Goal: Task Accomplishment & Management: Complete application form

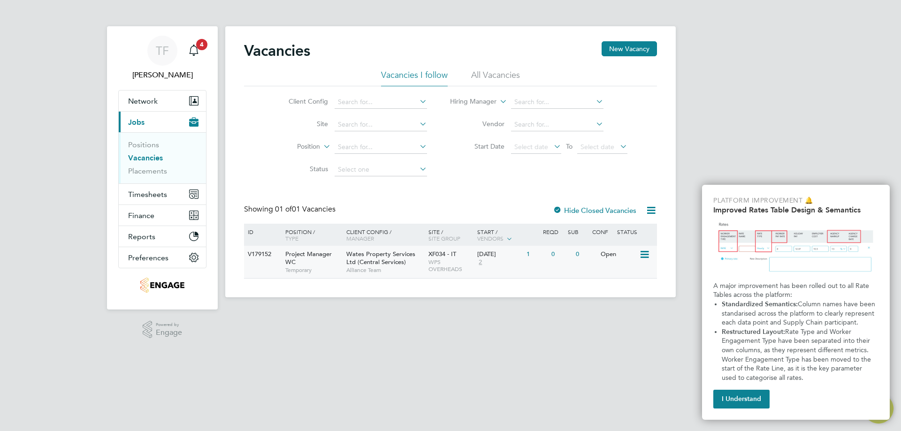
click at [410, 255] on span "Wates Property Services Ltd (Central Services)" at bounding box center [380, 258] width 69 height 16
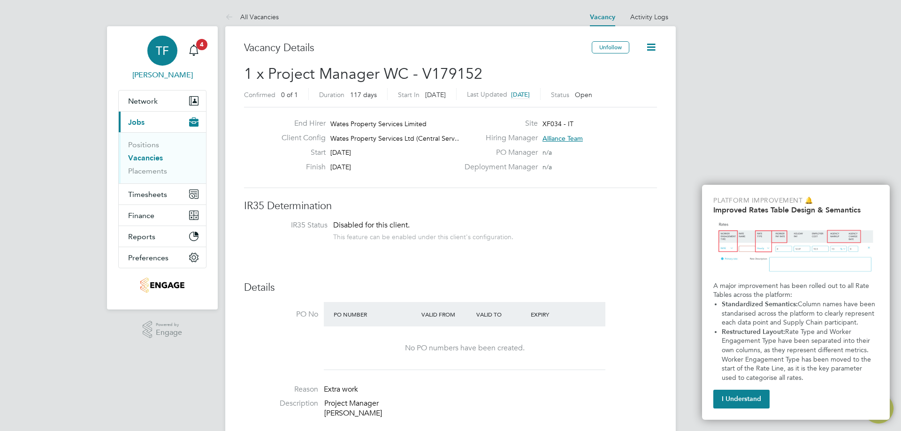
click at [165, 52] on span "TF" at bounding box center [162, 51] width 13 height 12
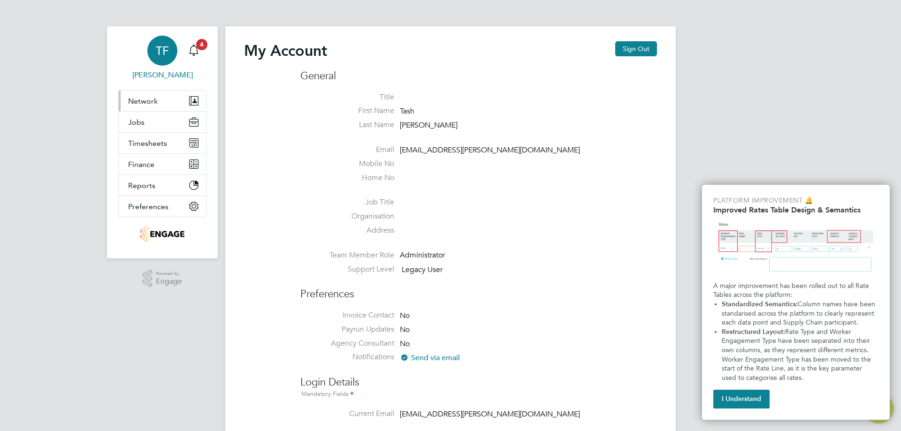
click at [166, 98] on button "Network" at bounding box center [162, 101] width 87 height 21
drag, startPoint x: 161, startPoint y: 101, endPoint x: 159, endPoint y: 111, distance: 10.6
click at [160, 101] on button "Network" at bounding box center [162, 101] width 87 height 21
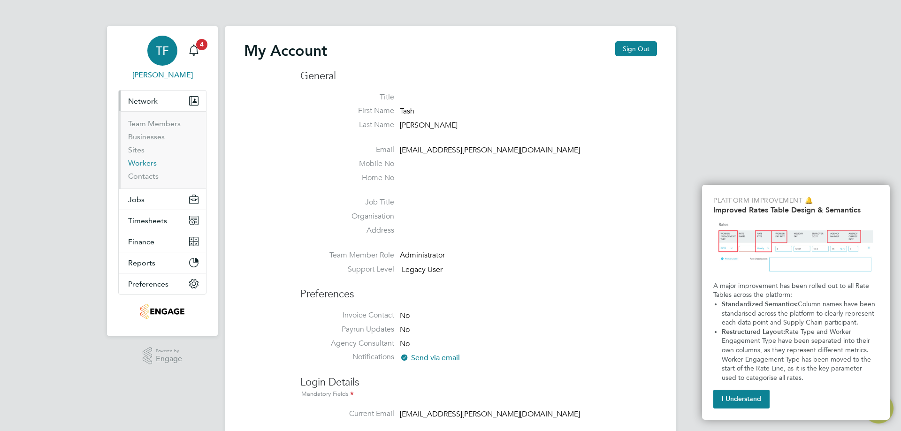
click at [143, 165] on link "Workers" at bounding box center [142, 163] width 29 height 9
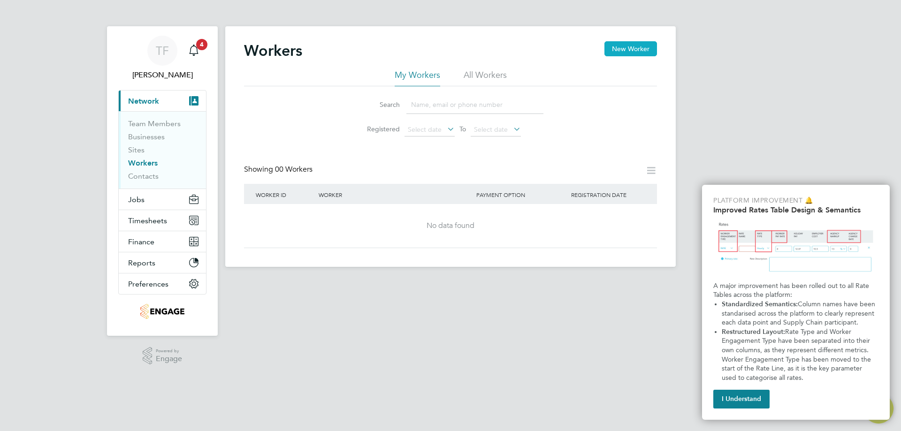
click at [626, 53] on button "New Worker" at bounding box center [630, 48] width 53 height 15
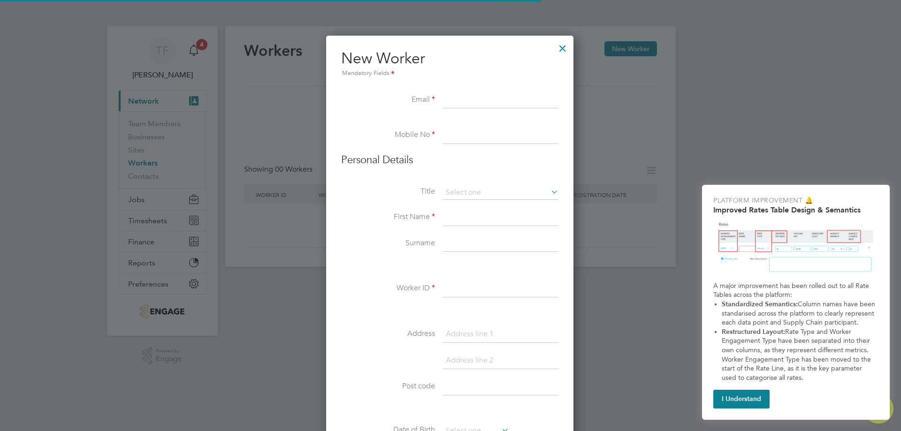
scroll to position [798, 249]
drag, startPoint x: 469, startPoint y: 98, endPoint x: 463, endPoint y: 101, distance: 6.1
click at [468, 98] on input at bounding box center [500, 100] width 116 height 17
click at [475, 208] on li "Title" at bounding box center [449, 197] width 217 height 23
click at [471, 211] on input at bounding box center [500, 217] width 116 height 17
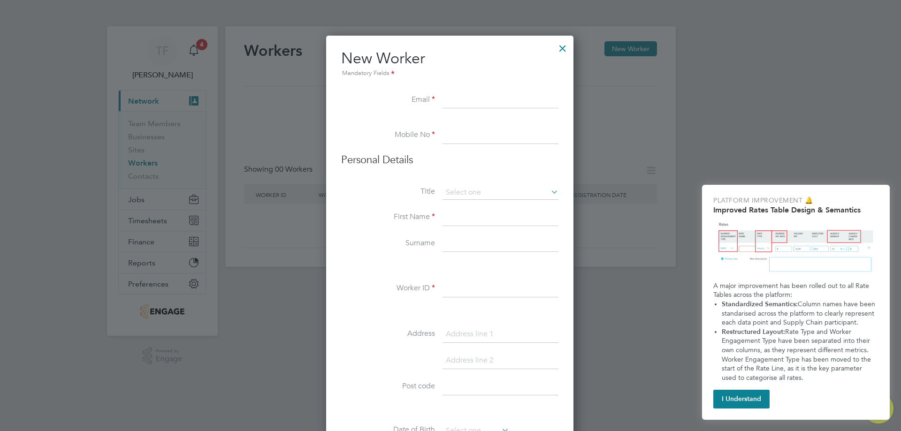
click at [476, 97] on input at bounding box center [500, 100] width 116 height 17
click at [470, 96] on input at bounding box center [500, 100] width 116 height 17
paste input "[EMAIL_ADDRESS][DOMAIN_NAME]"
type input "[EMAIL_ADDRESS][DOMAIN_NAME]"
click at [458, 129] on input at bounding box center [500, 135] width 116 height 17
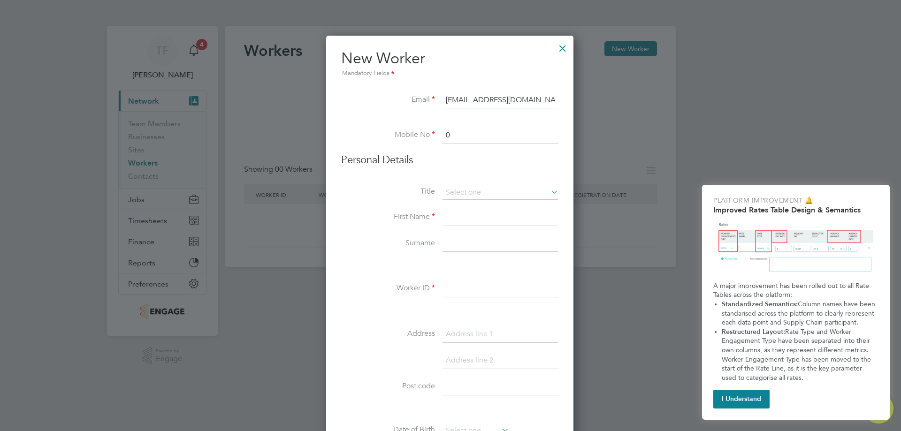
paste input "7979 648153"
type input "07979 648153"
click at [478, 191] on input at bounding box center [500, 193] width 116 height 14
click at [473, 202] on li "Mr" at bounding box center [500, 206] width 117 height 12
type input "Mr"
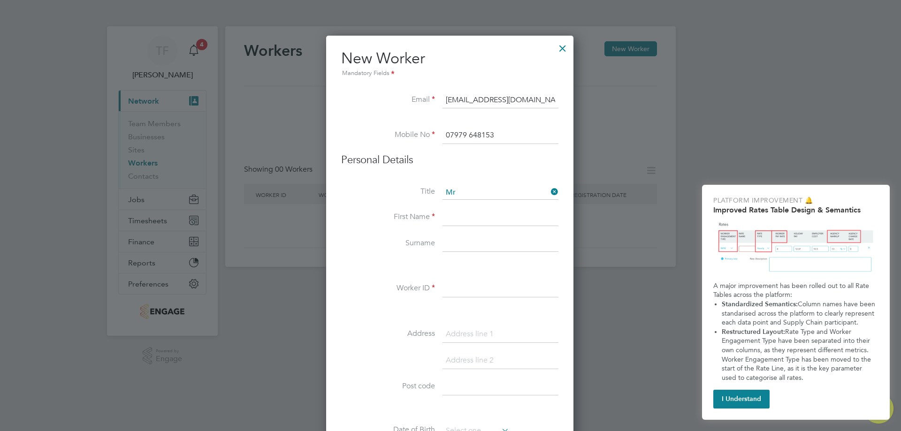
click at [469, 212] on input at bounding box center [500, 217] width 116 height 17
type input "[PERSON_NAME]"
click at [469, 234] on li "First Name [PERSON_NAME]" at bounding box center [449, 222] width 217 height 26
click at [474, 243] on input at bounding box center [500, 243] width 116 height 17
type input "[PERSON_NAME]"
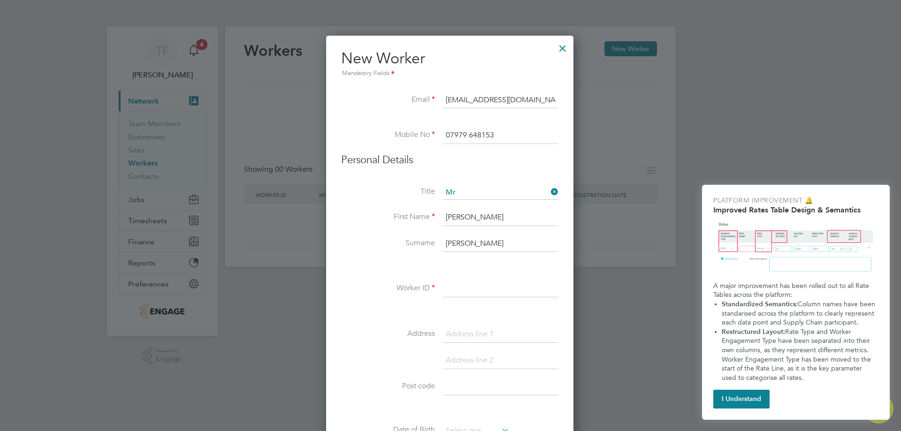
click at [453, 290] on input at bounding box center [500, 288] width 116 height 17
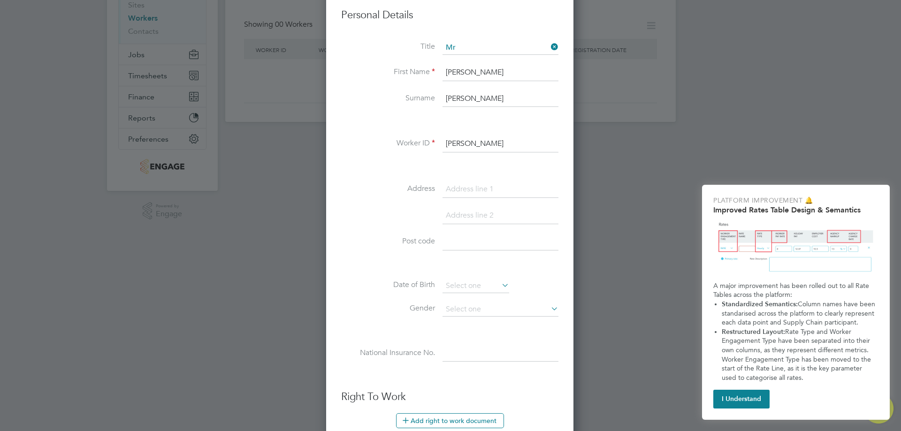
scroll to position [141, 0]
type input "[PERSON_NAME]"
click at [480, 194] on input at bounding box center [500, 193] width 116 height 17
paste input "[STREET_ADDRESS]"
type input "[STREET_ADDRESS]"
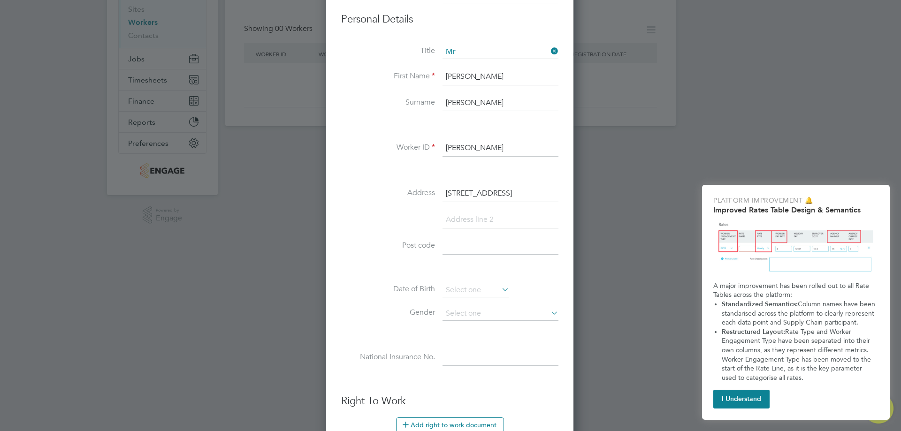
click at [457, 221] on input at bounding box center [500, 220] width 116 height 17
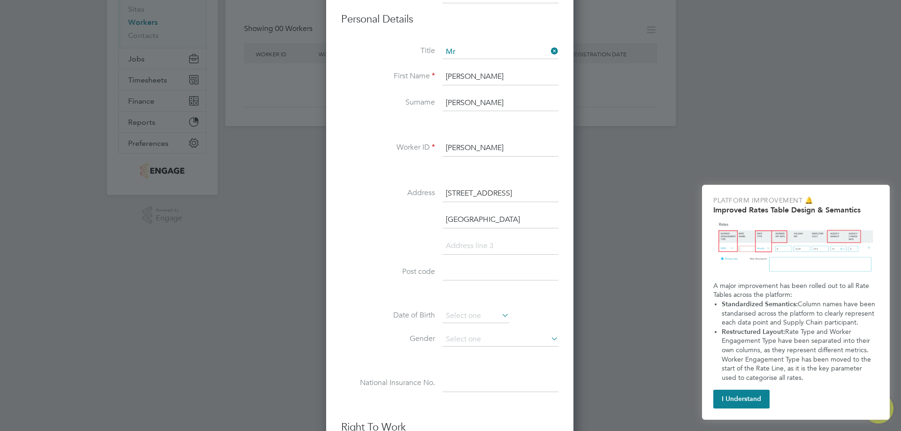
type input "[GEOGRAPHIC_DATA]"
click at [487, 266] on input at bounding box center [500, 272] width 116 height 17
type input "SE18 4LE"
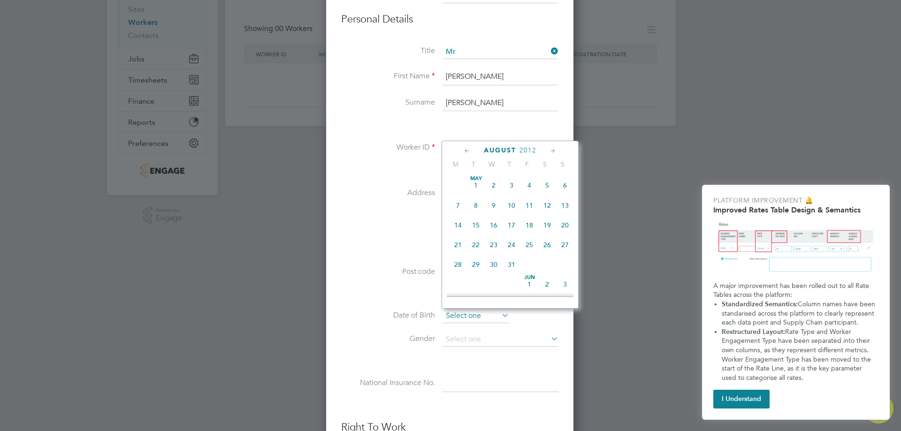
click at [477, 312] on input at bounding box center [475, 316] width 67 height 14
click at [565, 280] on span "29" at bounding box center [565, 272] width 18 height 18
type input "[DATE]"
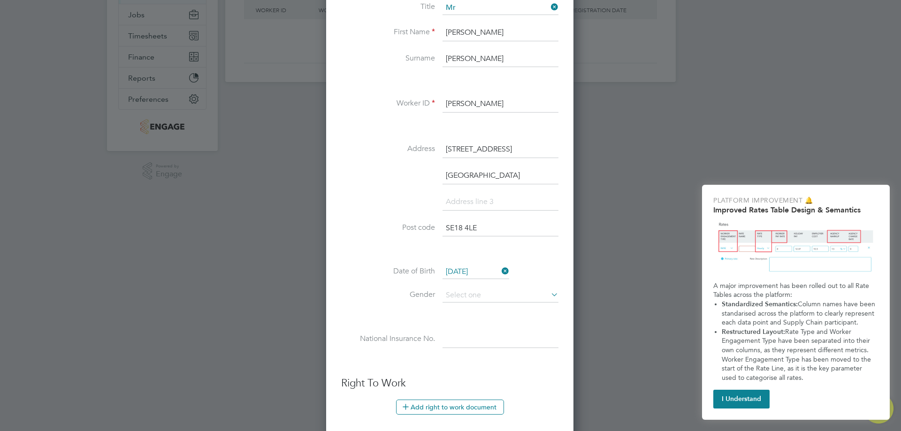
scroll to position [235, 0]
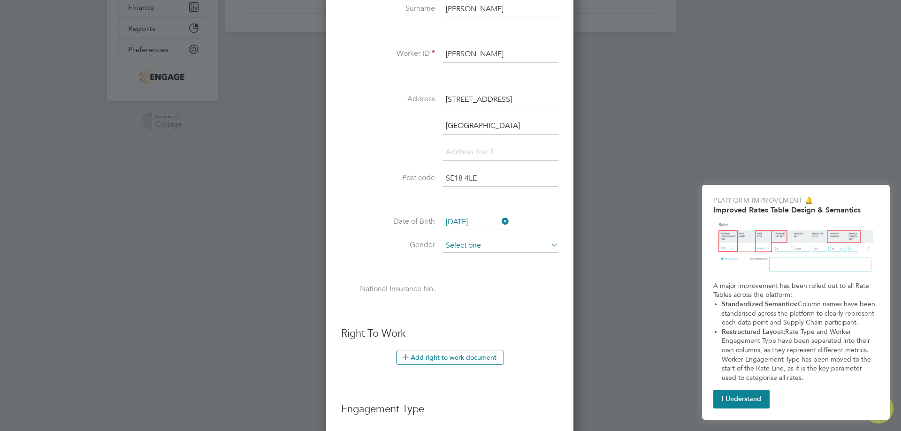
click at [476, 250] on input at bounding box center [500, 246] width 116 height 14
click at [473, 258] on li "[DEMOGRAPHIC_DATA]" at bounding box center [500, 259] width 117 height 12
type input "[DEMOGRAPHIC_DATA]"
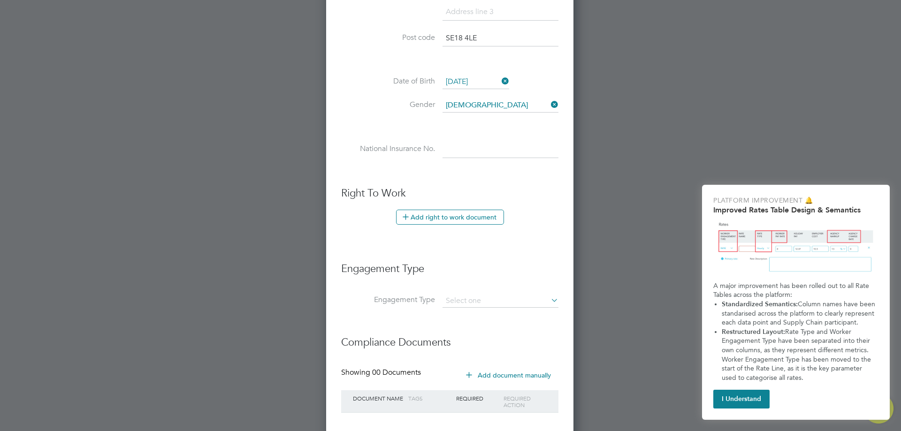
scroll to position [375, 0]
click at [472, 157] on input at bounding box center [500, 149] width 116 height 17
paste input "SC935563D"
type input "SC 93 55 63 D"
click at [454, 222] on button "Add right to work document" at bounding box center [450, 216] width 108 height 15
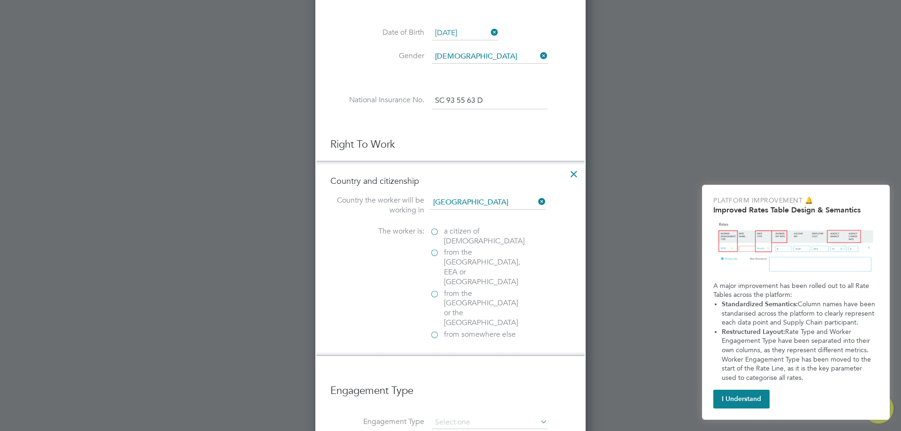
scroll to position [516, 0]
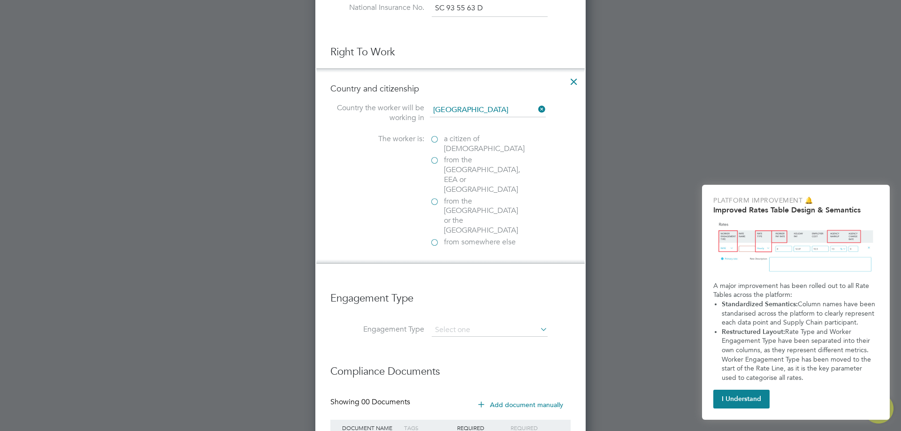
click at [468, 137] on span "a citizen of [DEMOGRAPHIC_DATA]" at bounding box center [484, 144] width 81 height 20
click at [0, 0] on input "a citizen of [DEMOGRAPHIC_DATA]" at bounding box center [0, 0] width 0 height 0
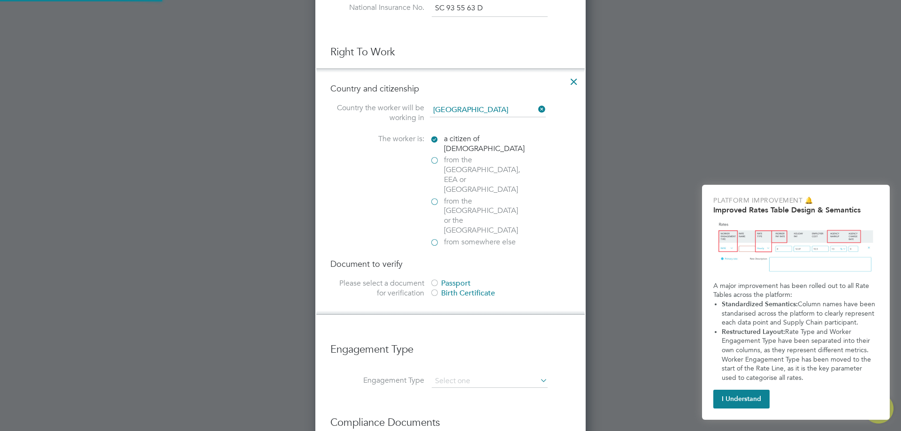
scroll to position [1017, 271]
click at [469, 279] on div "Passport" at bounding box center [500, 284] width 141 height 10
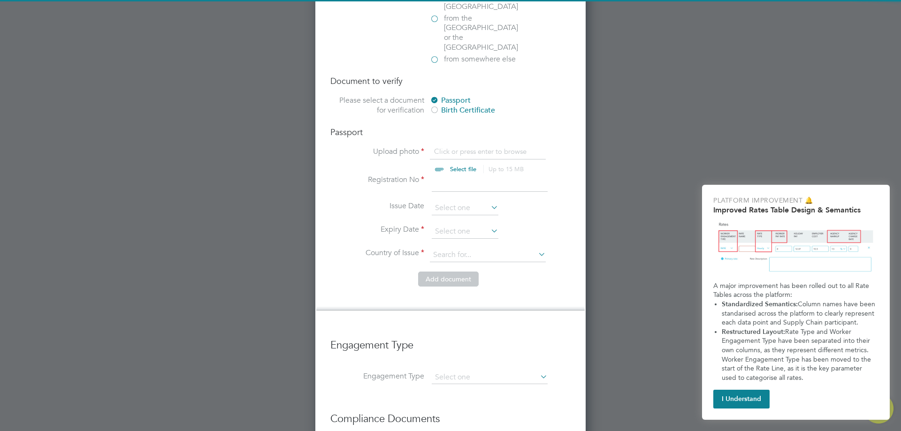
scroll to position [704, 0]
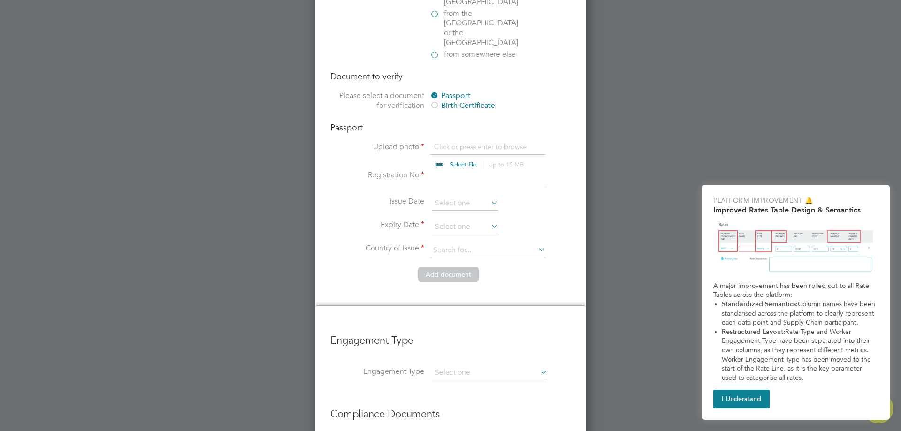
click at [453, 142] on input "file" at bounding box center [471, 156] width 147 height 28
type input "C:\fakepath\[PERSON_NAME] passport.pdf"
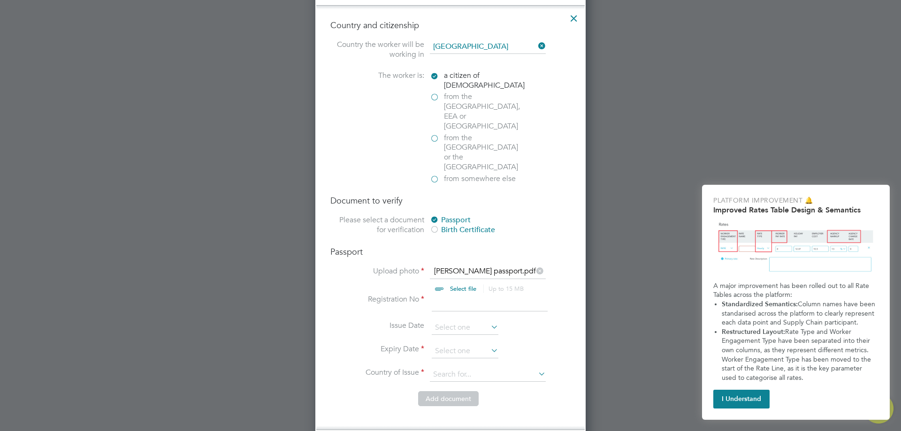
scroll to position [563, 0]
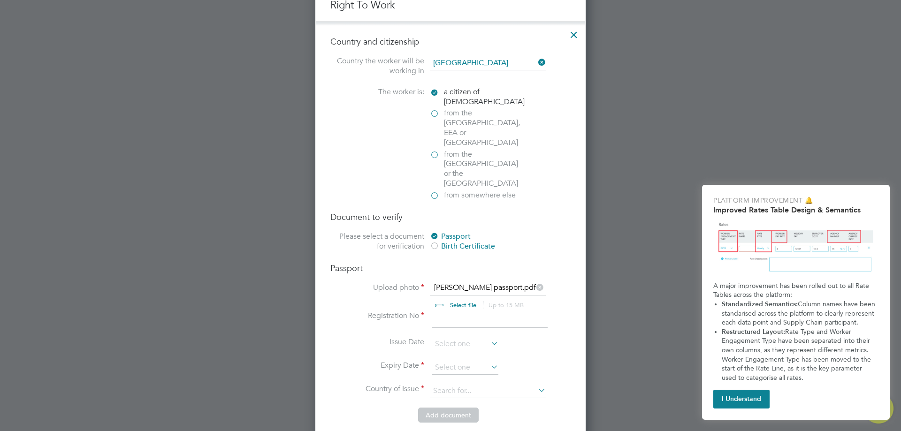
click at [441, 114] on label "from the [GEOGRAPHIC_DATA], EEA or [GEOGRAPHIC_DATA]" at bounding box center [477, 127] width 94 height 39
click at [0, 0] on input "from the [GEOGRAPHIC_DATA], EEA or [GEOGRAPHIC_DATA]" at bounding box center [0, 0] width 0 height 0
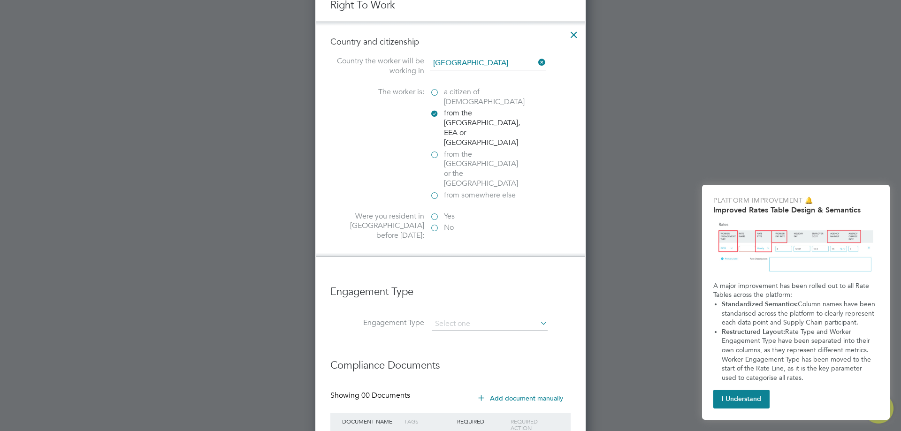
scroll to position [999, 271]
click at [436, 212] on label "Yes" at bounding box center [477, 217] width 94 height 10
click at [0, 0] on input "Yes" at bounding box center [0, 0] width 0 height 0
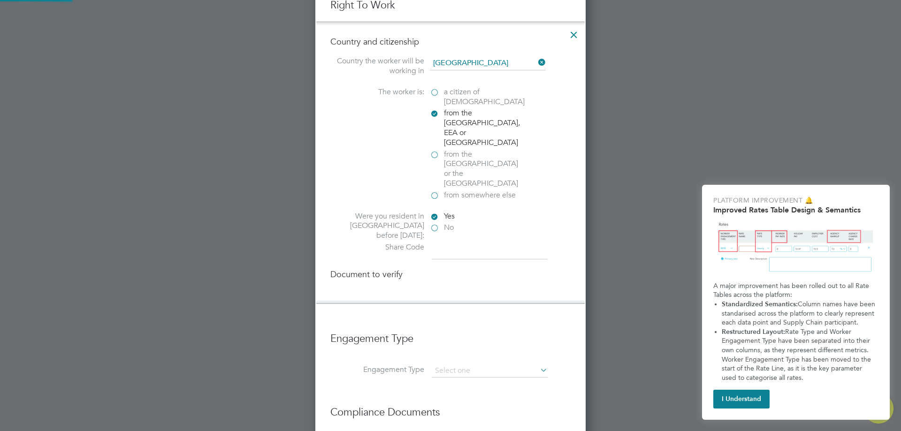
scroll to position [1066, 271]
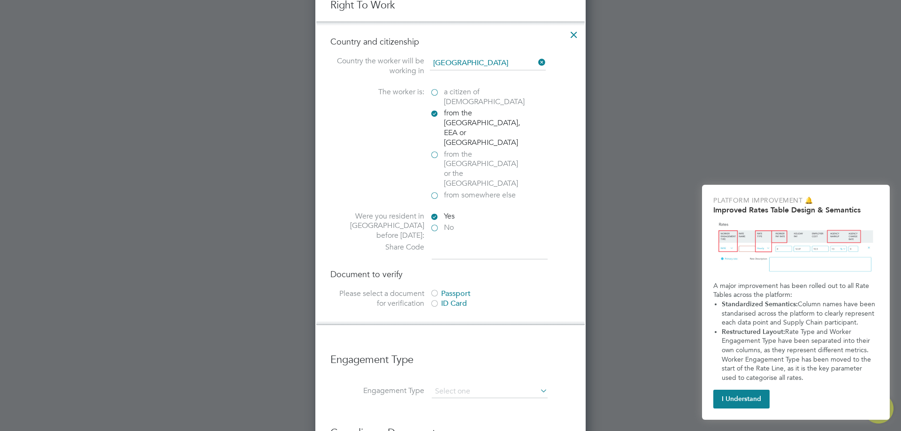
click at [452, 289] on div "Passport" at bounding box center [500, 294] width 141 height 10
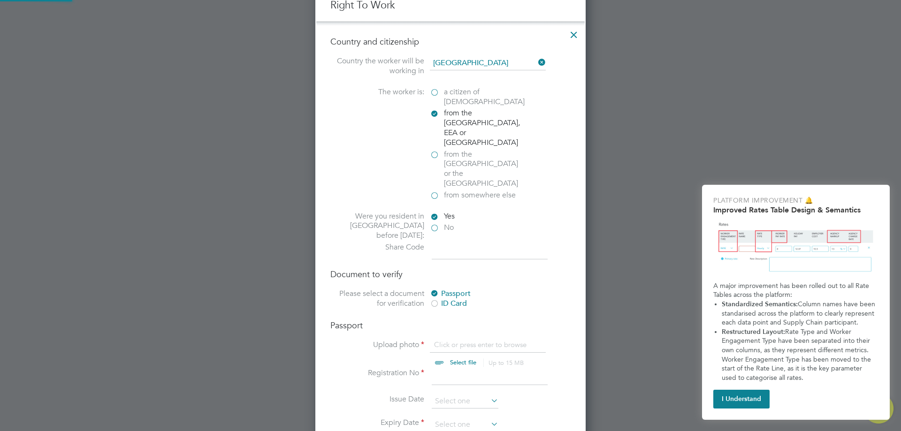
scroll to position [13, 116]
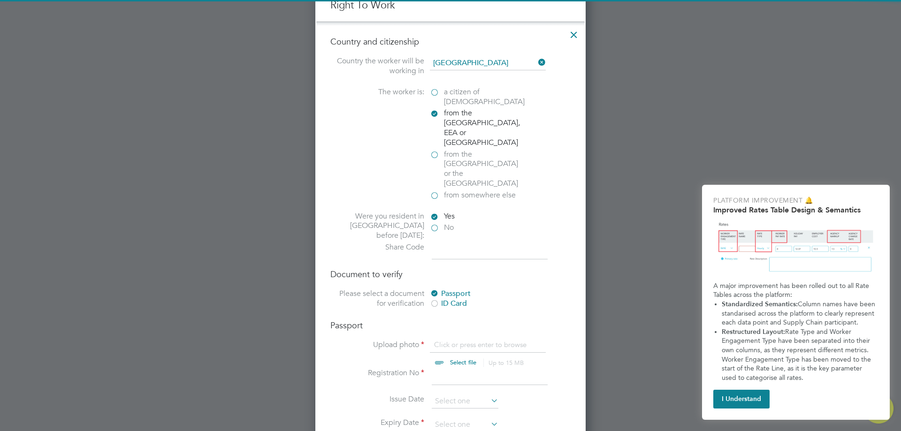
click at [458, 242] on input at bounding box center [489, 250] width 116 height 17
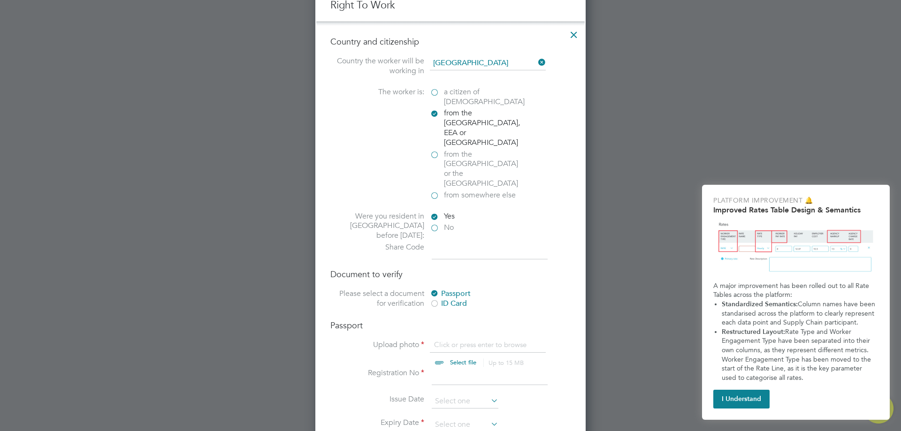
click at [445, 269] on h4 "Document to verify" at bounding box center [450, 274] width 240 height 11
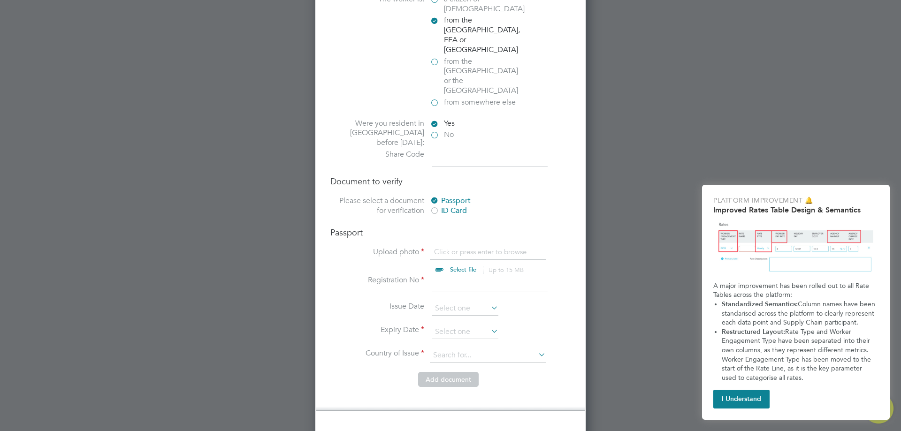
scroll to position [657, 0]
click at [458, 246] on input "file" at bounding box center [471, 260] width 147 height 28
type input "C:\fakepath\[PERSON_NAME] passport.pdf"
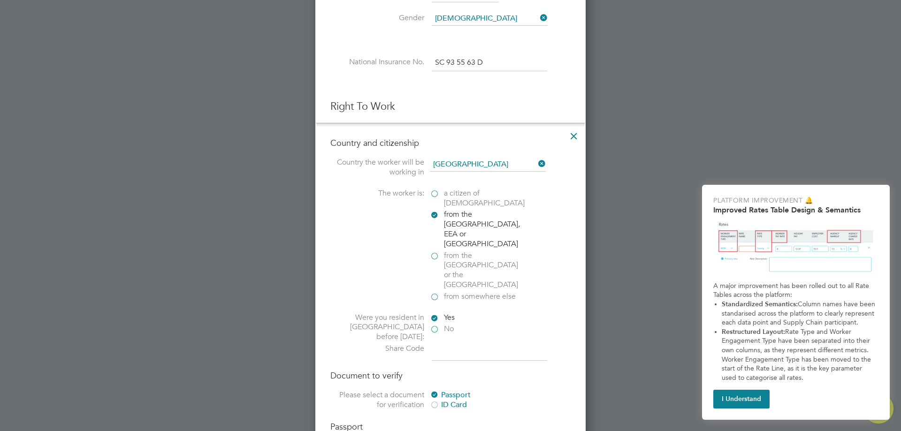
scroll to position [516, 0]
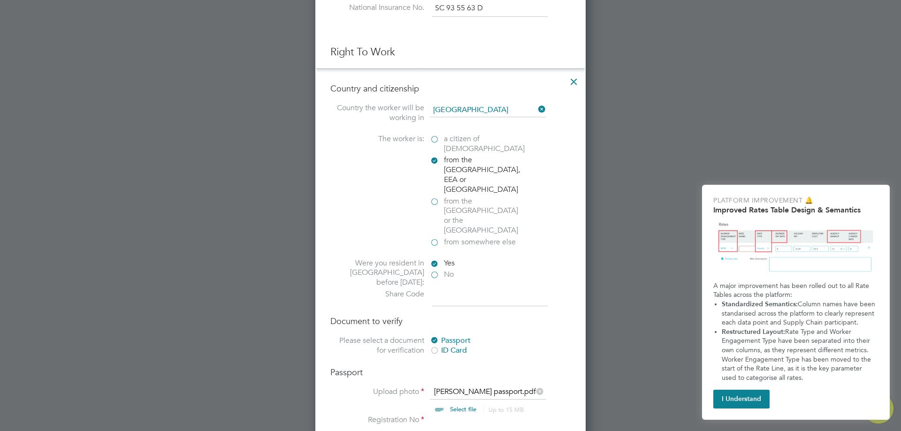
click at [474, 135] on span "a citizen of [DEMOGRAPHIC_DATA]" at bounding box center [484, 144] width 81 height 20
click at [0, 0] on input "a citizen of [DEMOGRAPHIC_DATA]" at bounding box center [0, 0] width 0 height 0
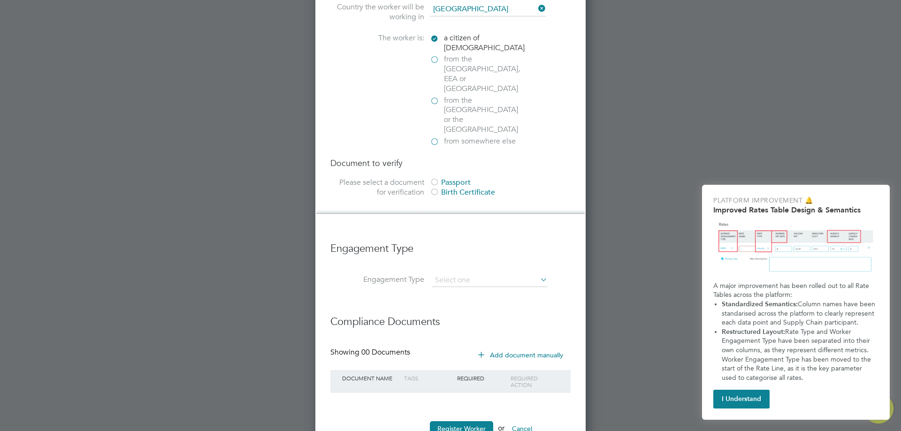
scroll to position [621, 0]
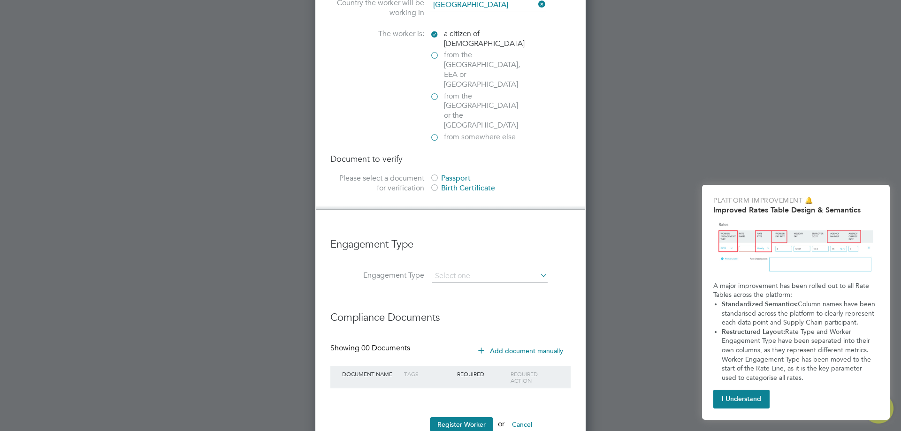
click at [454, 174] on div "Passport" at bounding box center [500, 179] width 141 height 10
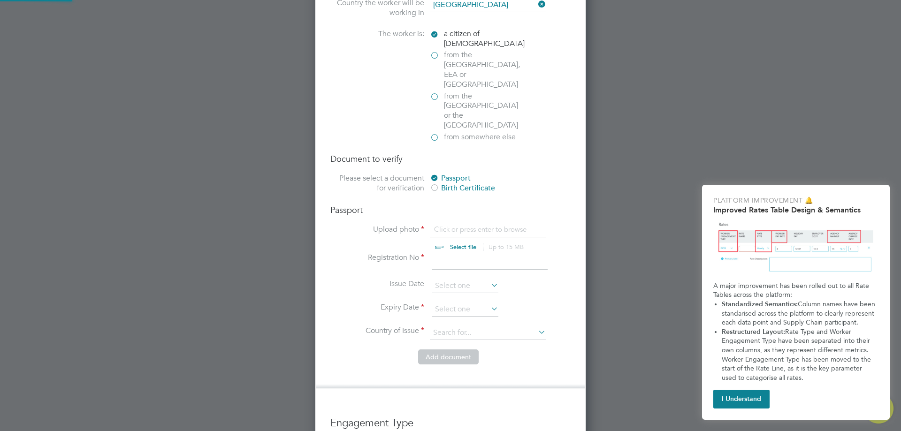
scroll to position [13, 116]
click at [458, 225] on input "file" at bounding box center [471, 239] width 147 height 28
type input "C:\fakepath\[PERSON_NAME] passport.pdf"
click at [439, 253] on input at bounding box center [489, 261] width 116 height 17
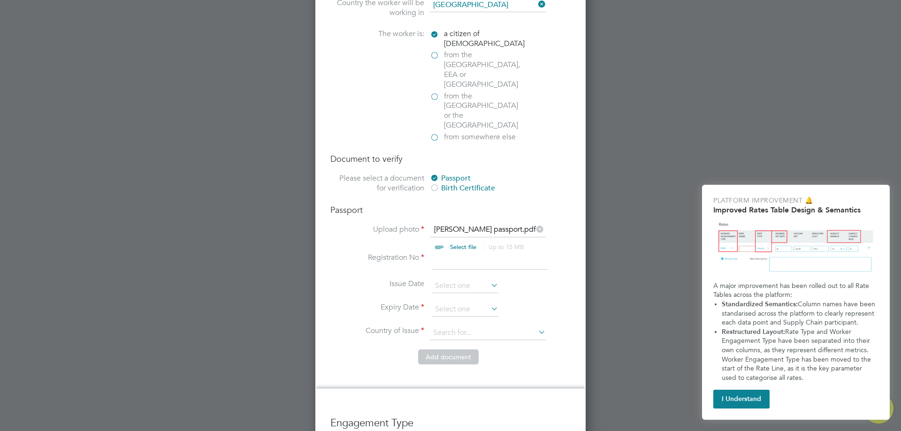
click at [491, 253] on input at bounding box center [489, 261] width 116 height 17
type input "PE9724843"
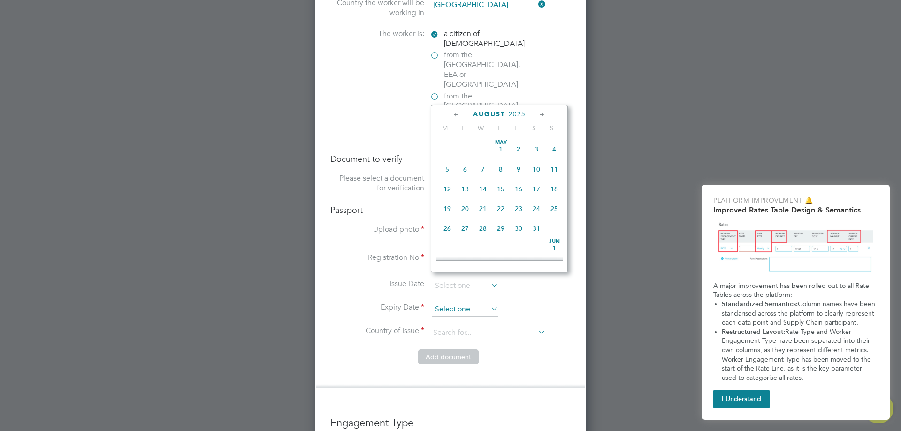
click at [457, 303] on input at bounding box center [464, 310] width 67 height 14
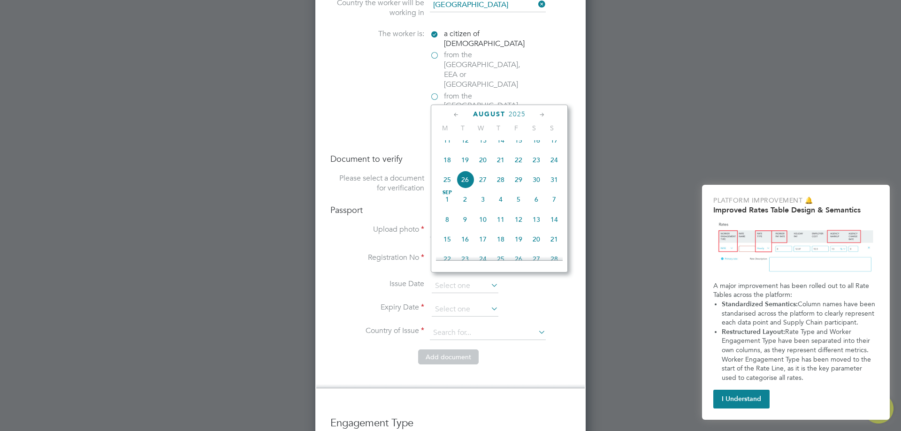
click at [546, 116] on icon at bounding box center [541, 115] width 9 height 10
click at [545, 116] on icon at bounding box center [541, 115] width 9 height 10
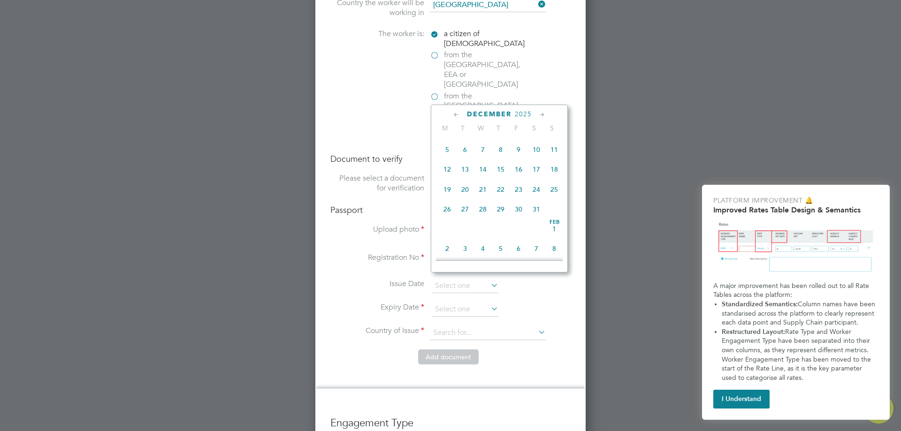
click at [545, 116] on icon at bounding box center [541, 115] width 9 height 10
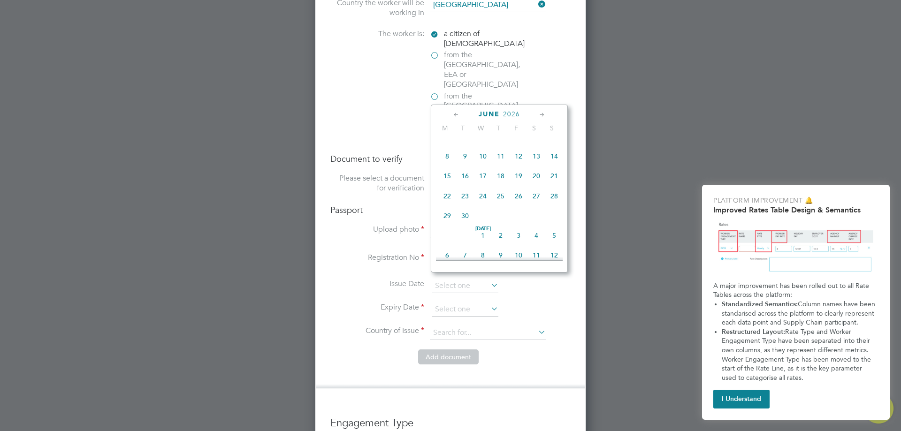
click at [545, 116] on icon at bounding box center [541, 115] width 9 height 10
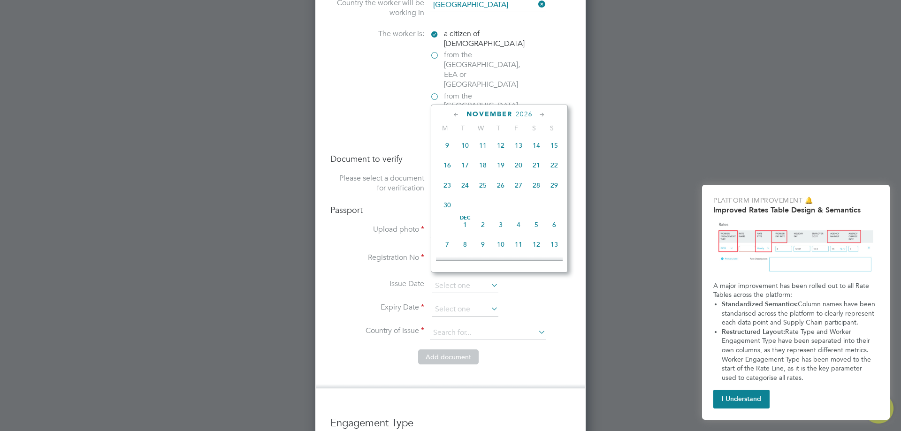
click at [545, 116] on icon at bounding box center [541, 115] width 9 height 10
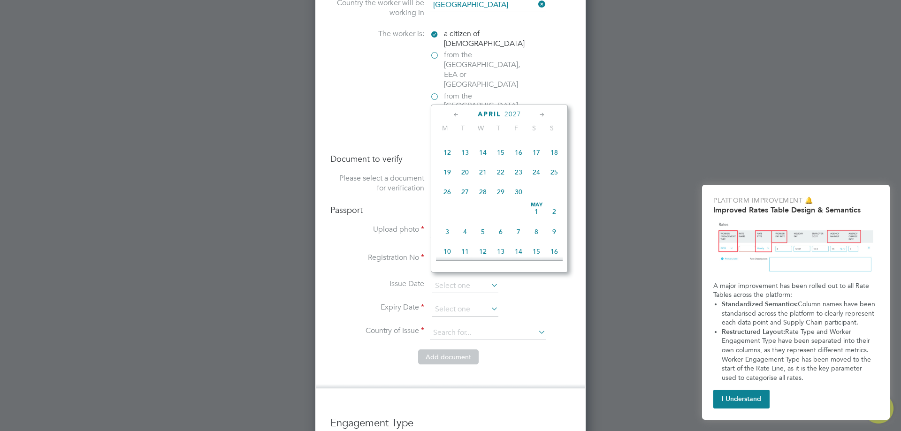
click at [545, 116] on icon at bounding box center [541, 115] width 9 height 10
click at [450, 121] on span "3" at bounding box center [447, 112] width 18 height 18
type input "[DATE]"
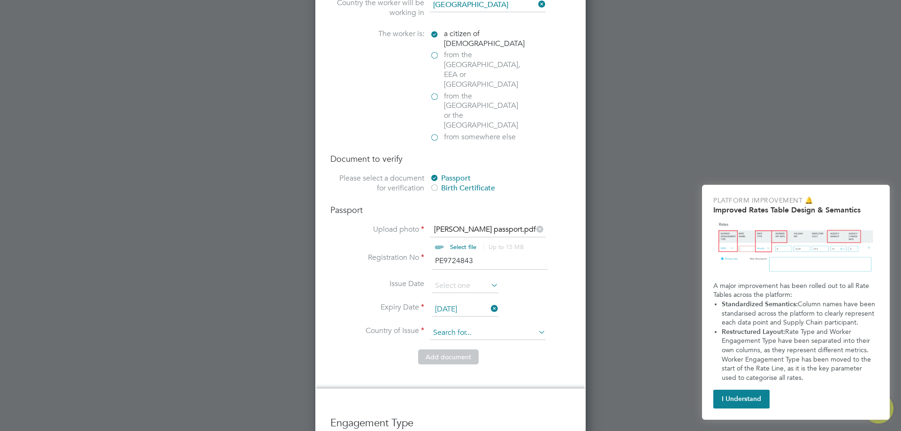
click at [457, 326] on input at bounding box center [488, 333] width 116 height 14
click at [465, 313] on li "Irela nd" at bounding box center [487, 316] width 117 height 13
type input "[GEOGRAPHIC_DATA]"
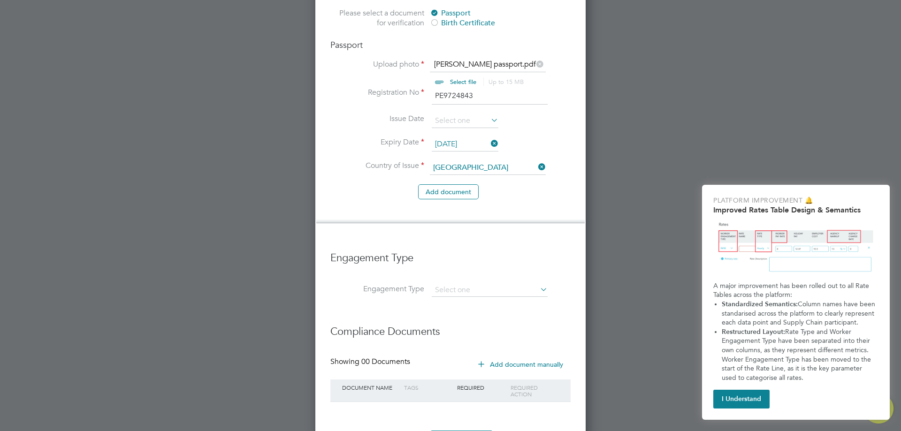
scroll to position [800, 0]
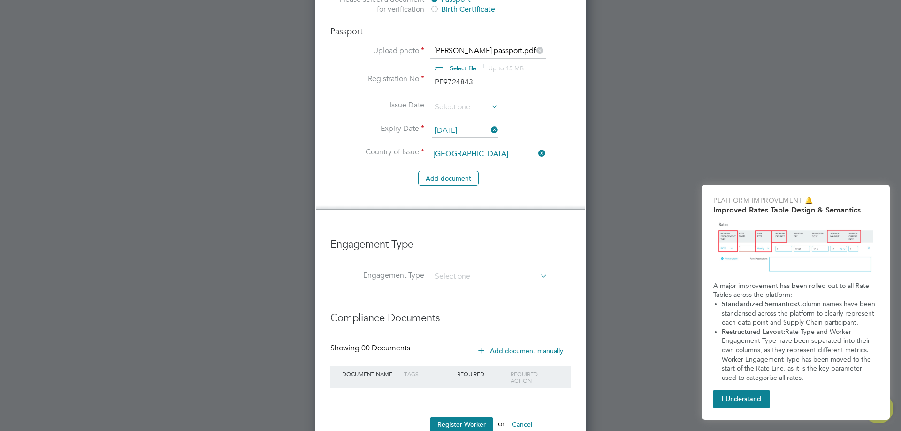
click at [483, 228] on li "Engagement Type" at bounding box center [450, 249] width 240 height 42
click at [480, 270] on input at bounding box center [489, 276] width 116 height 13
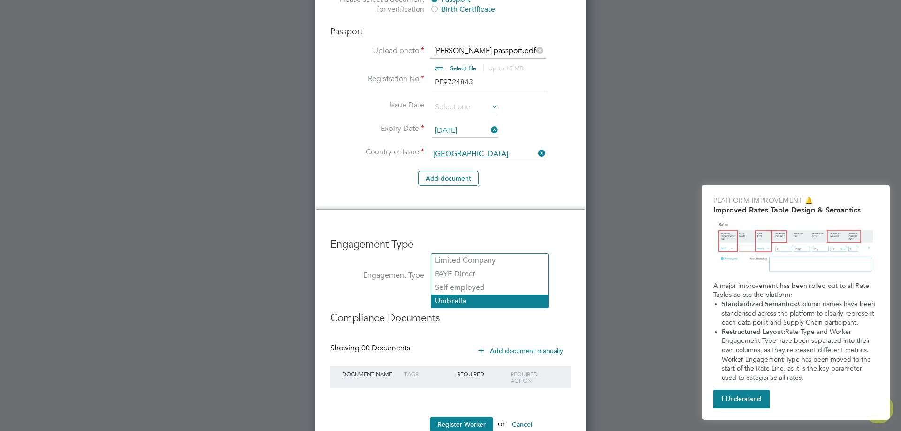
click at [472, 301] on li "Umbrella" at bounding box center [489, 302] width 117 height 14
type input "Umbrella"
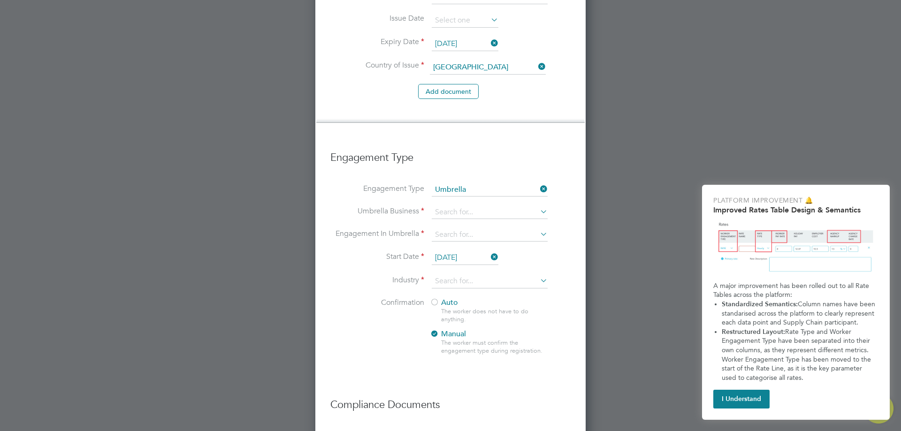
scroll to position [893, 0]
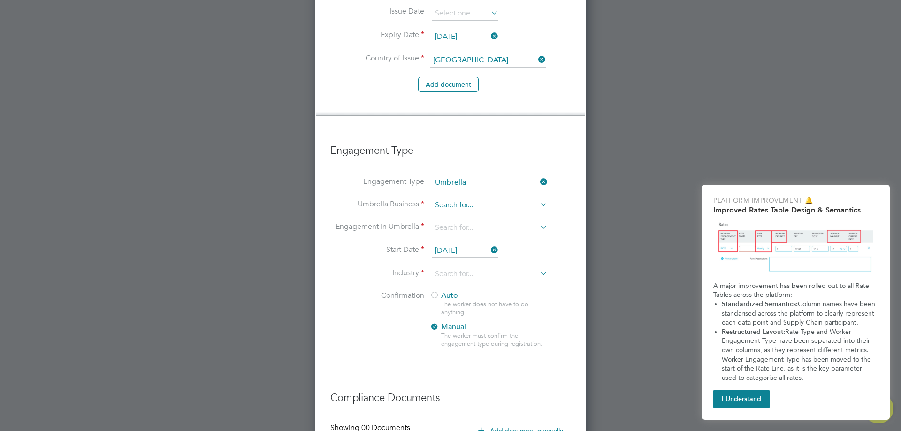
click at [461, 199] on input at bounding box center [489, 205] width 116 height 13
click at [497, 185] on li "Adva nce Contracting Solutions Limited" at bounding box center [502, 189] width 142 height 14
type input "Advance Contracting Solutions Limited"
click at [478, 221] on input at bounding box center [489, 227] width 116 height 13
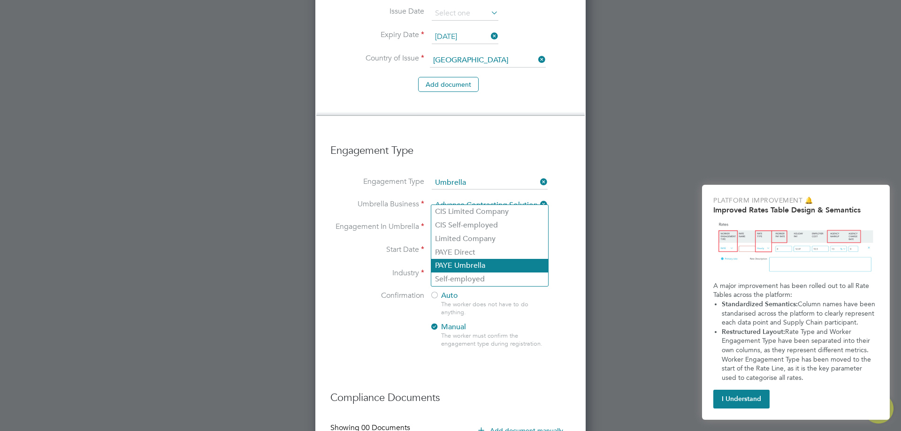
click at [482, 262] on li "PAYE Umbrella" at bounding box center [489, 266] width 117 height 14
type input "PAYE Umbrella"
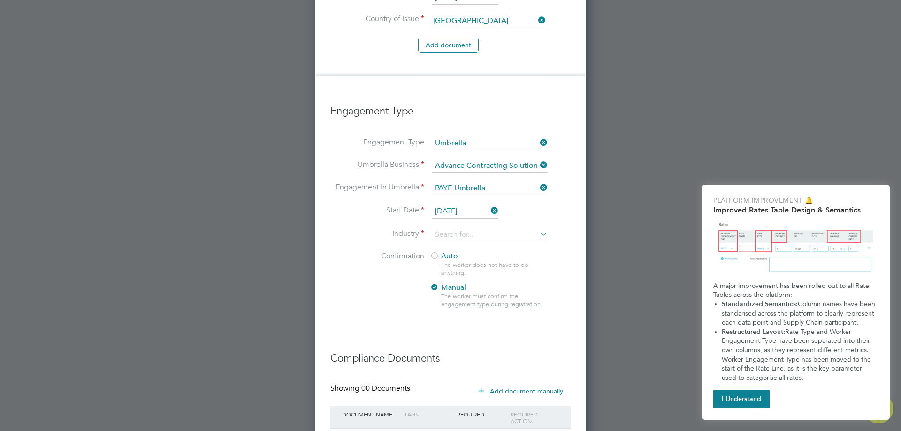
scroll to position [973, 0]
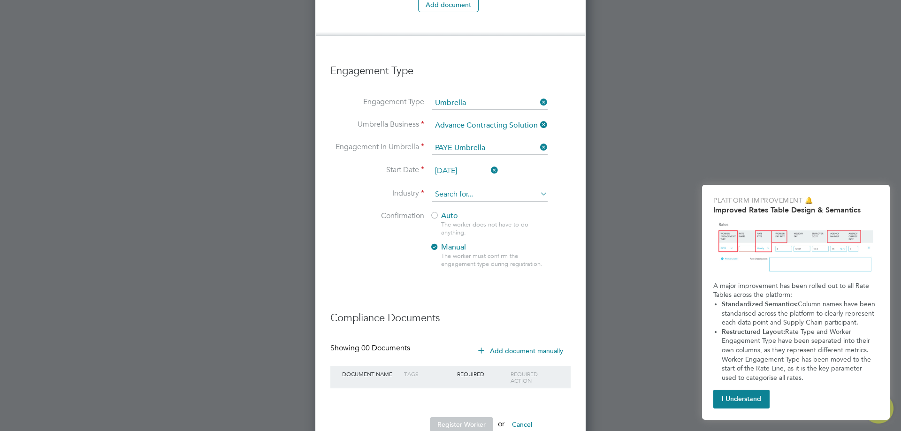
click at [482, 188] on input at bounding box center [489, 195] width 116 height 14
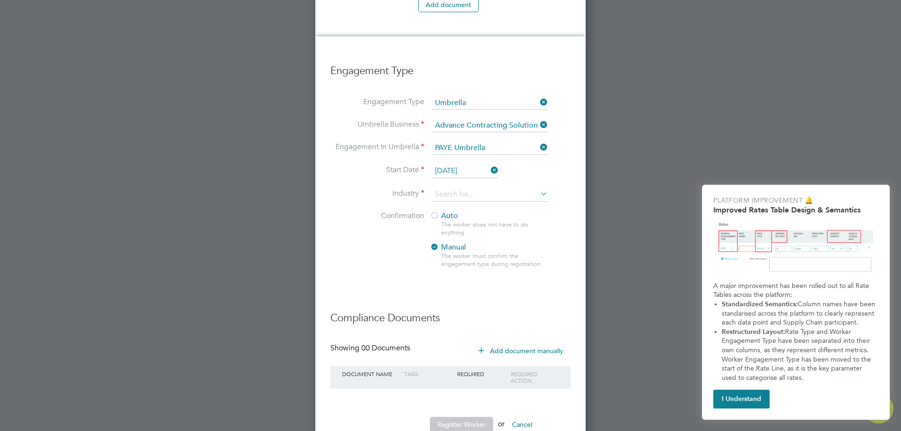
click at [450, 211] on span "Auto" at bounding box center [444, 215] width 28 height 9
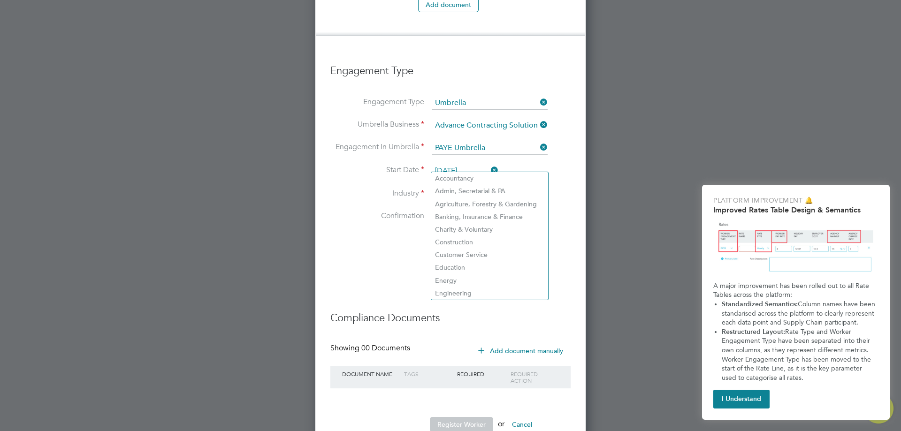
click at [477, 188] on input at bounding box center [489, 195] width 116 height 14
click at [563, 235] on li "Confirmation Auto The worker does not have to do anything. Manual The worker mu…" at bounding box center [450, 247] width 240 height 72
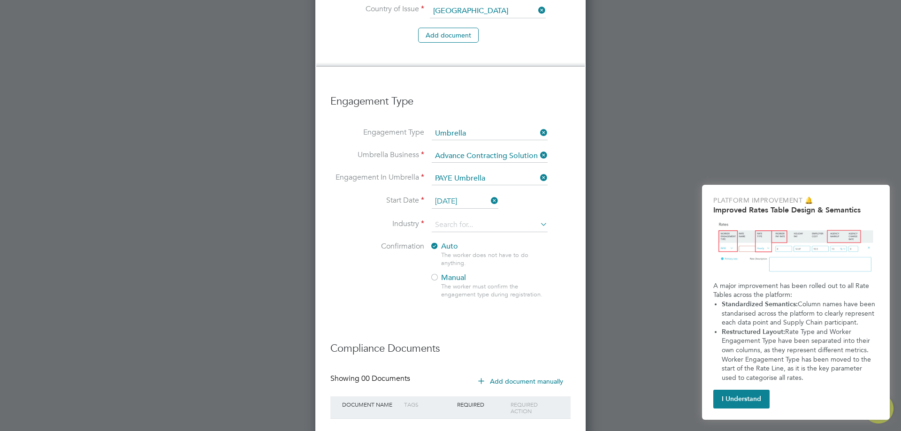
scroll to position [926, 0]
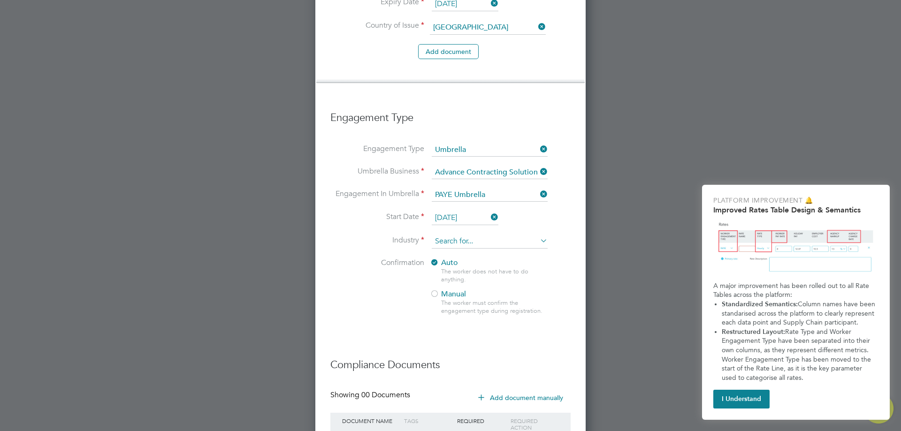
click at [453, 235] on input at bounding box center [489, 242] width 116 height 14
drag, startPoint x: 472, startPoint y: 337, endPoint x: 473, endPoint y: 327, distance: 9.9
click at [490, 235] on input at bounding box center [489, 242] width 116 height 14
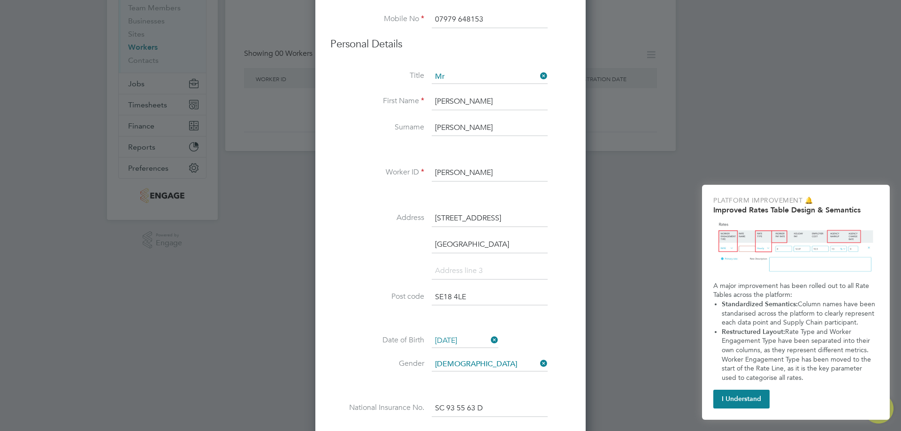
scroll to position [0, 0]
